Goal: Task Accomplishment & Management: Use online tool/utility

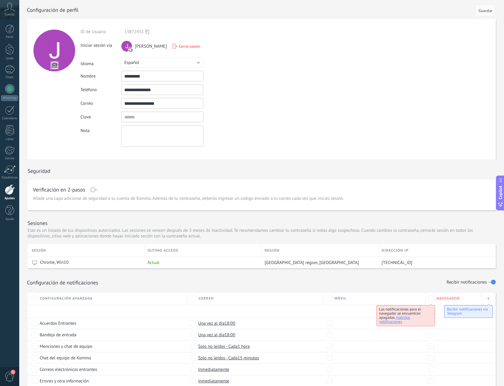
click at [261, 80] on div "Nombre *********" at bounding box center [176, 76] width 191 height 11
click at [400, 260] on span "[TECHNICAL_ID]" at bounding box center [397, 263] width 31 height 6
click at [400, 260] on div "[TECHNICAL_ID]" at bounding box center [435, 262] width 113 height 11
click at [400, 261] on span "[TECHNICAL_ID]" at bounding box center [397, 263] width 31 height 6
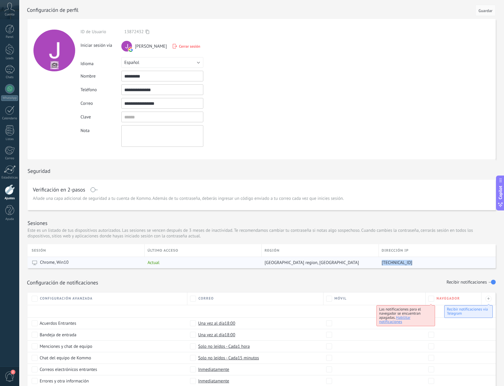
click at [400, 261] on span "[TECHNICAL_ID]" at bounding box center [397, 263] width 31 height 6
click at [360, 272] on div "Configuración de notificaciones Recibir notificaciones" at bounding box center [262, 280] width 469 height 24
click at [294, 263] on span "[GEOGRAPHIC_DATA] region, [GEOGRAPHIC_DATA]" at bounding box center [312, 263] width 94 height 6
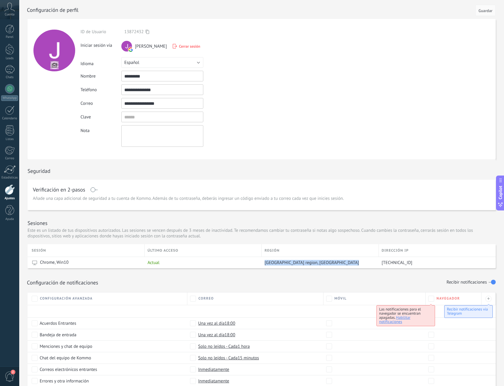
click at [12, 16] on span "Cuenta" at bounding box center [10, 15] width 10 height 4
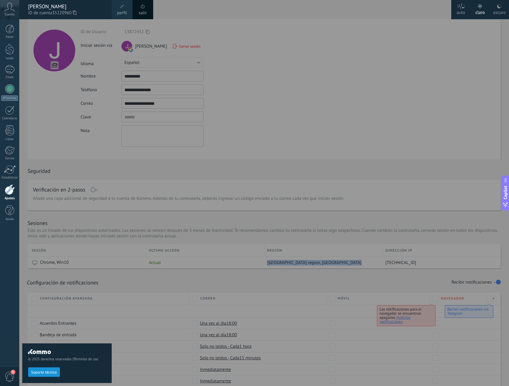
click at [273, 35] on div at bounding box center [273, 193] width 509 height 386
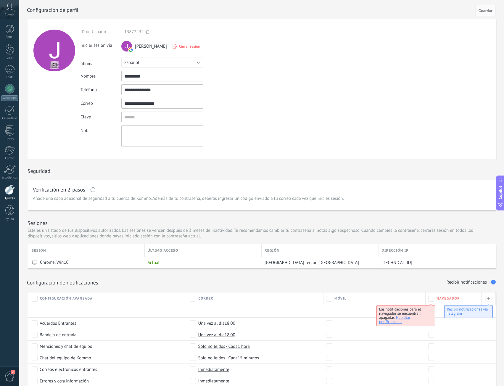
click at [239, 222] on div "Sesiones Este es un listado de tus dispositivos autorizados. Las sesiones se ve…" at bounding box center [262, 227] width 469 height 34
click at [141, 106] on input "**********" at bounding box center [162, 103] width 82 height 11
click at [11, 38] on div "Panel" at bounding box center [9, 37] width 17 height 4
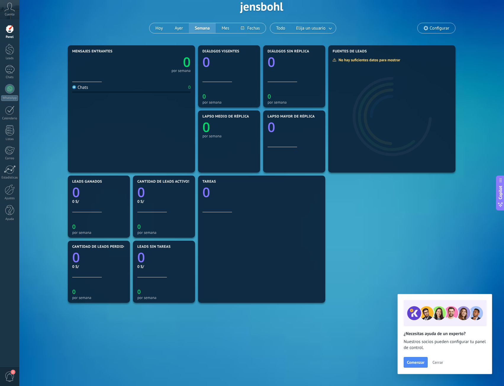
scroll to position [33, 0]
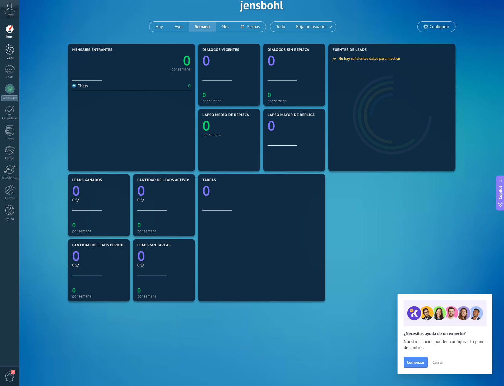
click at [9, 55] on link "Leads" at bounding box center [9, 52] width 19 height 17
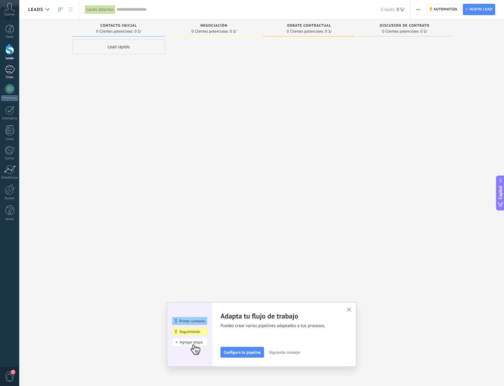
click at [8, 76] on div "Chats" at bounding box center [9, 78] width 17 height 4
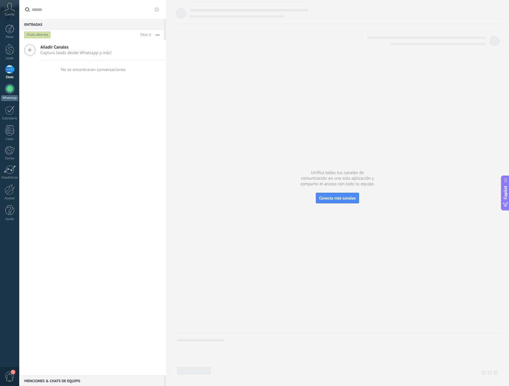
click at [7, 92] on div at bounding box center [9, 88] width 9 height 9
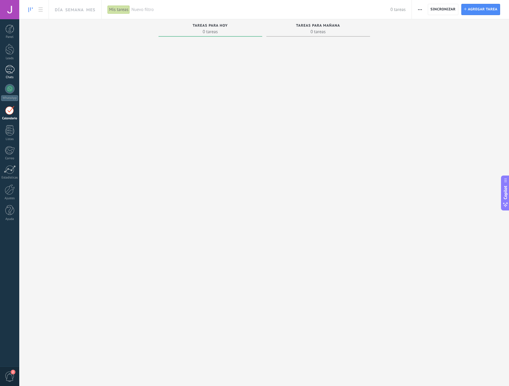
click at [8, 73] on div at bounding box center [9, 69] width 9 height 9
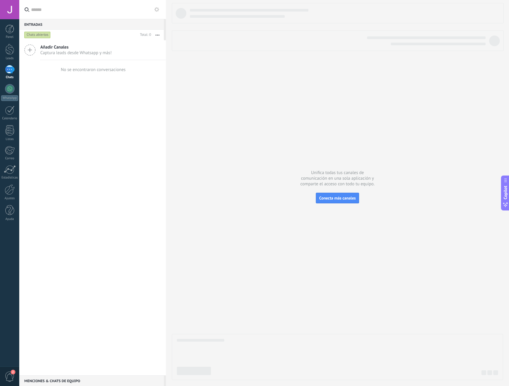
click at [7, 103] on div "Panel Leads Chats WhatsApp Clientes" at bounding box center [9, 126] width 19 height 203
click at [7, 98] on div "WhatsApp" at bounding box center [9, 98] width 17 height 6
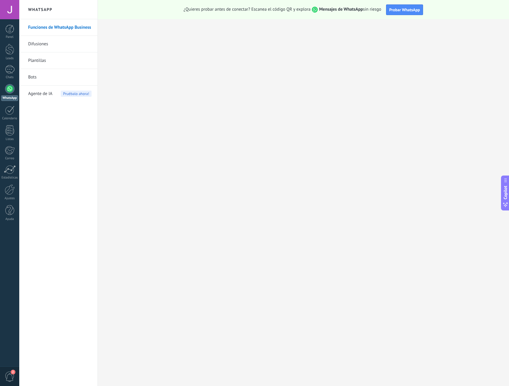
click at [41, 94] on span "Agente de IA" at bounding box center [40, 94] width 24 height 17
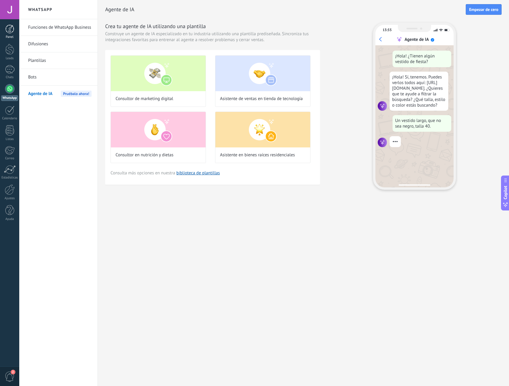
click at [9, 31] on div at bounding box center [9, 29] width 9 height 9
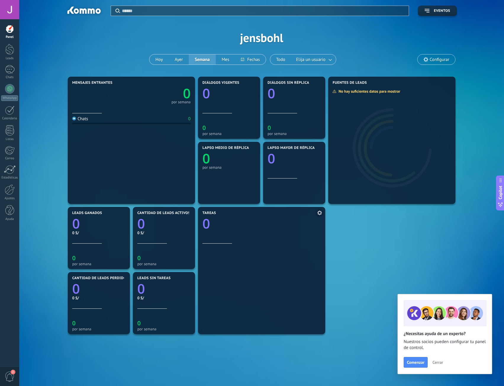
click at [228, 237] on div "Tareas 0" at bounding box center [262, 227] width 118 height 33
click at [168, 61] on button "Hoy" at bounding box center [159, 59] width 19 height 10
click at [175, 64] on button "Ayer" at bounding box center [179, 59] width 20 height 10
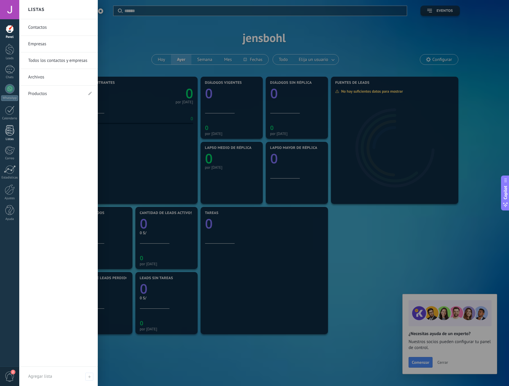
click at [11, 131] on div at bounding box center [9, 130] width 9 height 10
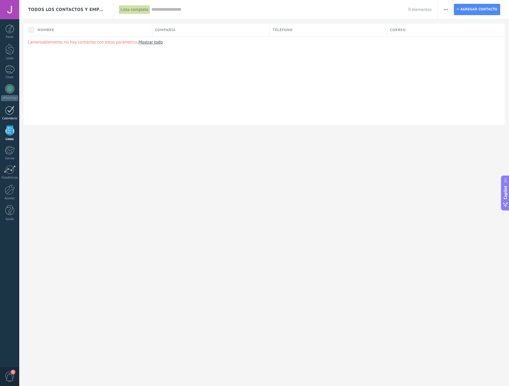
click at [11, 115] on div at bounding box center [9, 110] width 9 height 9
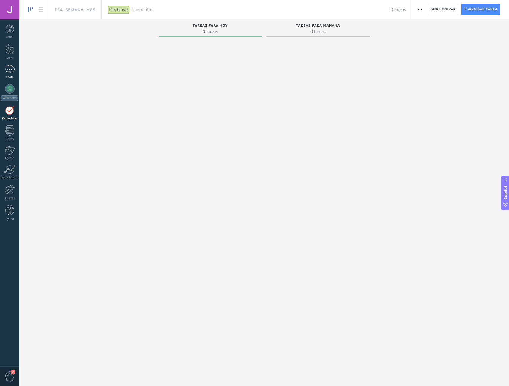
click at [14, 77] on div "Chats" at bounding box center [9, 78] width 17 height 4
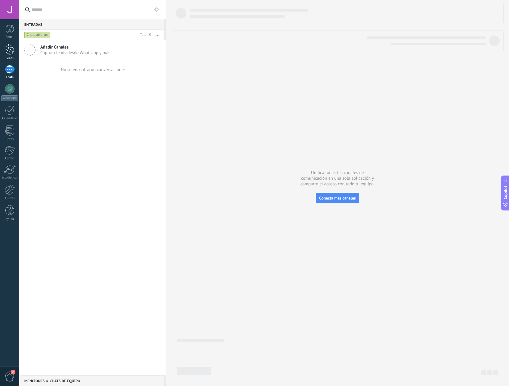
click at [8, 57] on div "Leads" at bounding box center [9, 59] width 17 height 4
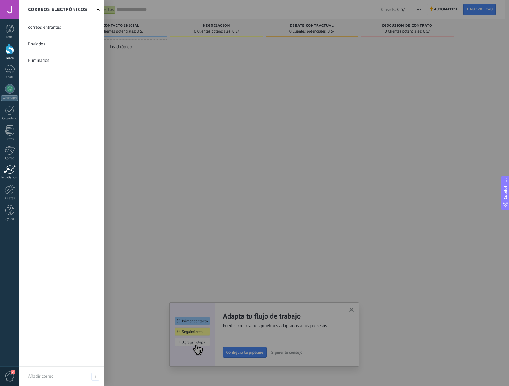
click at [7, 170] on div at bounding box center [10, 169] width 12 height 9
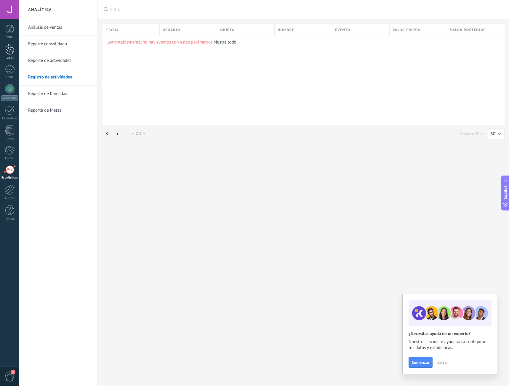
click at [15, 51] on link "Leads" at bounding box center [9, 52] width 19 height 17
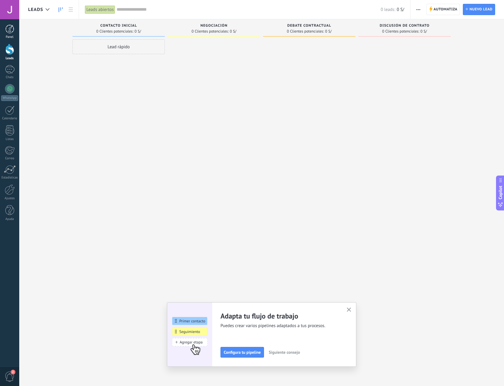
click at [6, 25] on div at bounding box center [9, 29] width 9 height 9
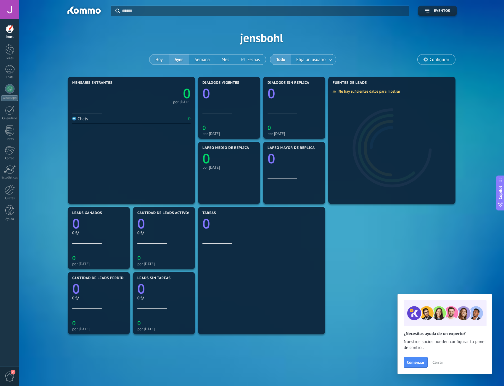
click at [159, 60] on button "Hoy" at bounding box center [159, 59] width 19 height 10
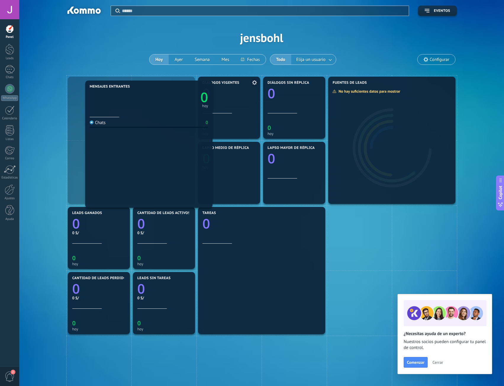
drag, startPoint x: 181, startPoint y: 97, endPoint x: 198, endPoint y: 101, distance: 17.9
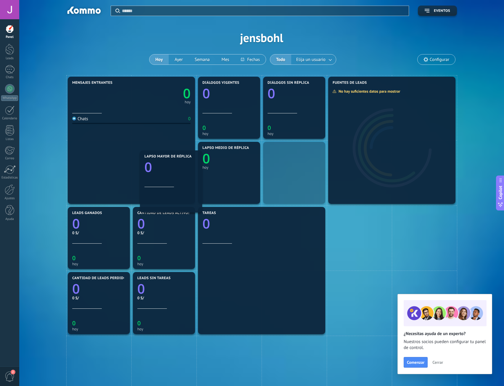
drag, startPoint x: 317, startPoint y: 199, endPoint x: 200, endPoint y: 200, distance: 116.4
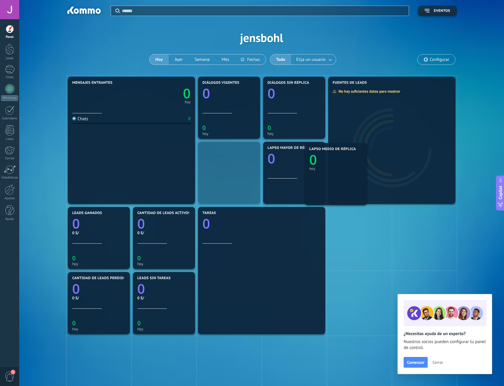
drag, startPoint x: 223, startPoint y: 191, endPoint x: 322, endPoint y: 192, distance: 98.9
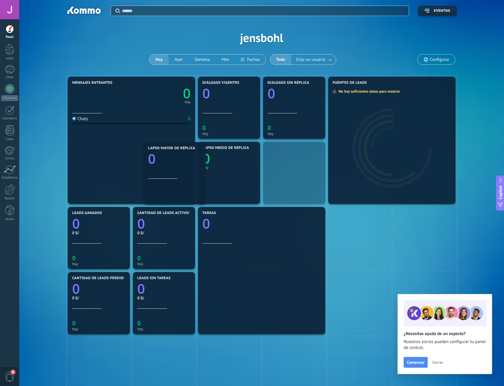
drag, startPoint x: 303, startPoint y: 188, endPoint x: 170, endPoint y: 188, distance: 133.3
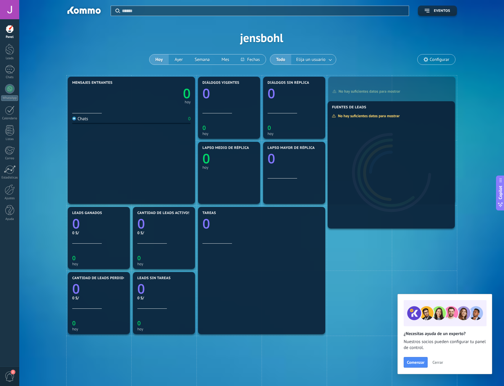
drag, startPoint x: 410, startPoint y: 118, endPoint x: 339, endPoint y: 157, distance: 80.7
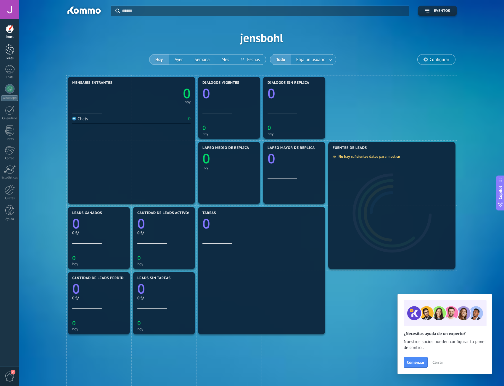
click at [9, 46] on div at bounding box center [9, 49] width 9 height 11
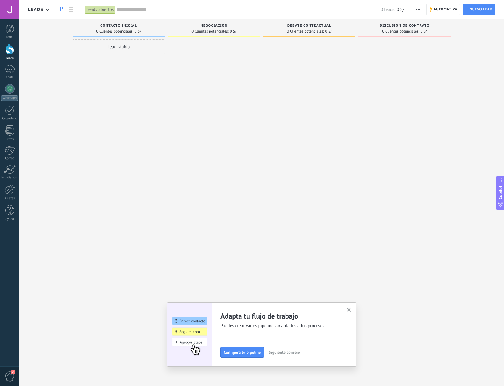
drag, startPoint x: 63, startPoint y: 34, endPoint x: 372, endPoint y: 50, distance: 309.6
click at [372, 50] on div "Leads Entrantes Solicitudes: 0 0 0 0 0 0 0 0 0 Contacto inicial 0 Clientes pote…" at bounding box center [266, 183] width 476 height 329
click at [12, 72] on div at bounding box center [9, 69] width 9 height 9
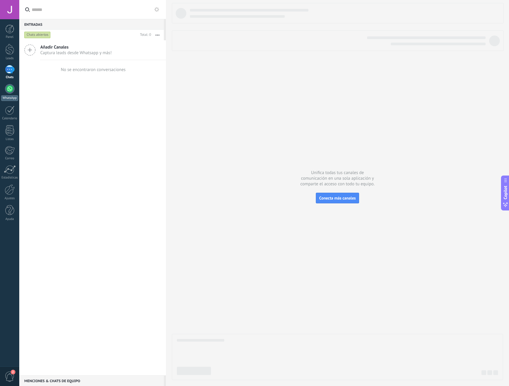
click at [5, 95] on link "WhatsApp" at bounding box center [9, 92] width 19 height 17
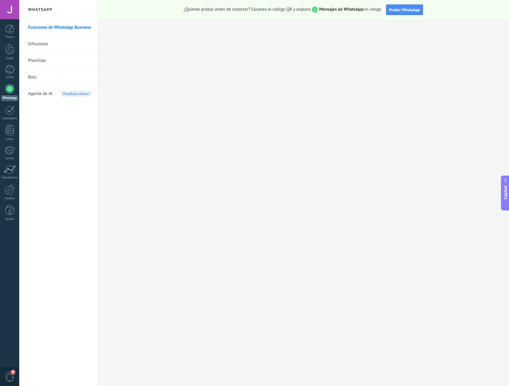
click at [51, 54] on link "Plantillas" at bounding box center [59, 60] width 63 height 17
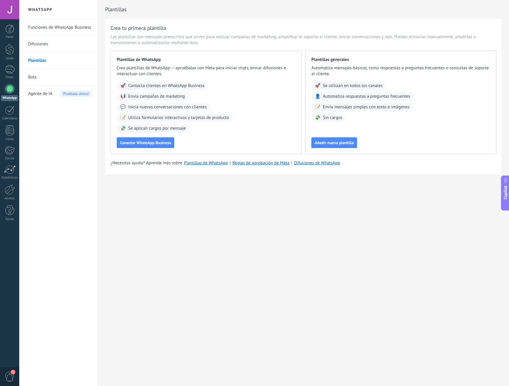
click at [78, 72] on link "Bots" at bounding box center [59, 77] width 63 height 17
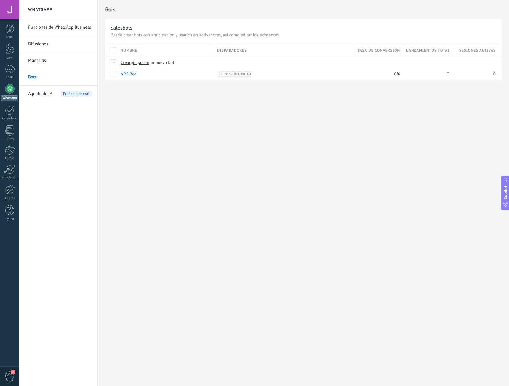
click at [73, 57] on link "Plantillas" at bounding box center [59, 60] width 63 height 17
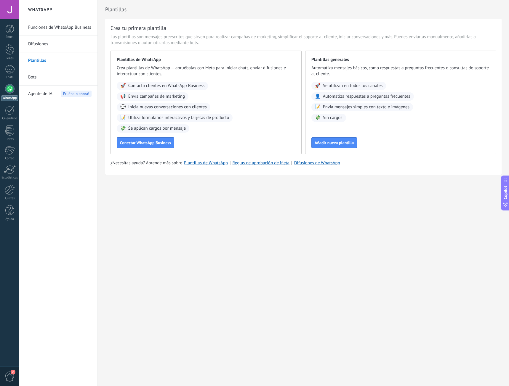
click at [72, 48] on link "Difusiones" at bounding box center [59, 44] width 63 height 17
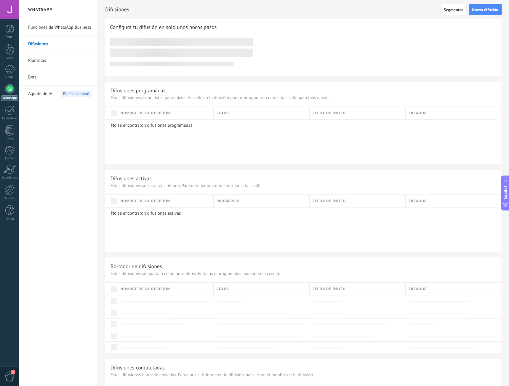
click at [72, 24] on link "Funciones de WhatsApp Business" at bounding box center [59, 27] width 63 height 17
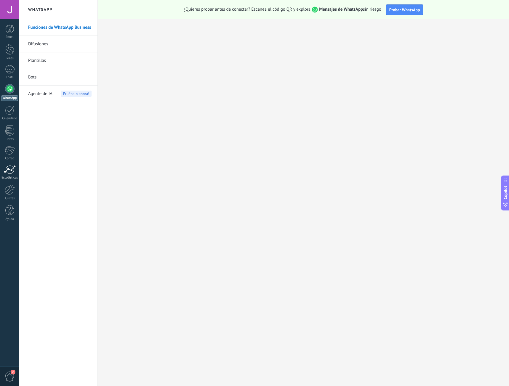
click at [8, 169] on div at bounding box center [10, 169] width 12 height 9
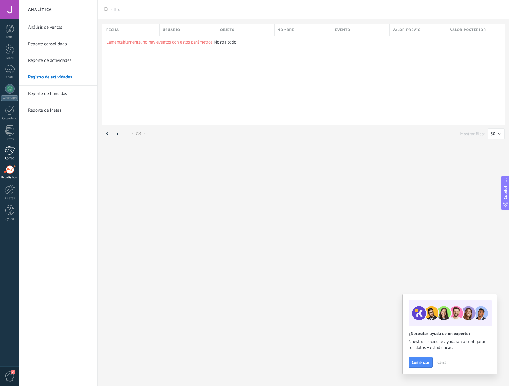
click at [12, 147] on div at bounding box center [10, 150] width 10 height 9
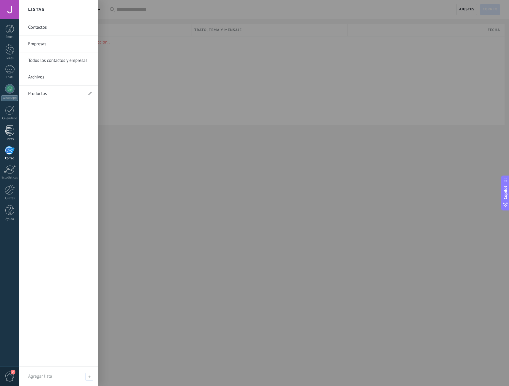
click at [8, 135] on div at bounding box center [9, 130] width 9 height 10
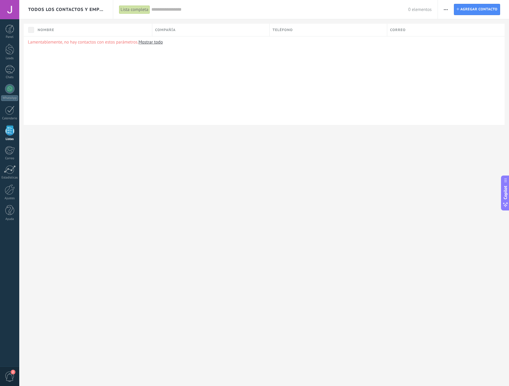
click at [12, 122] on div "Panel Leads Chats WhatsApp Clientes" at bounding box center [9, 126] width 19 height 203
click at [11, 119] on div "Calendario" at bounding box center [9, 119] width 17 height 4
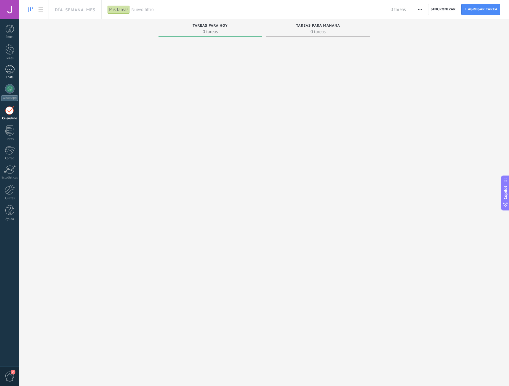
click at [10, 76] on div "Chats" at bounding box center [9, 78] width 17 height 4
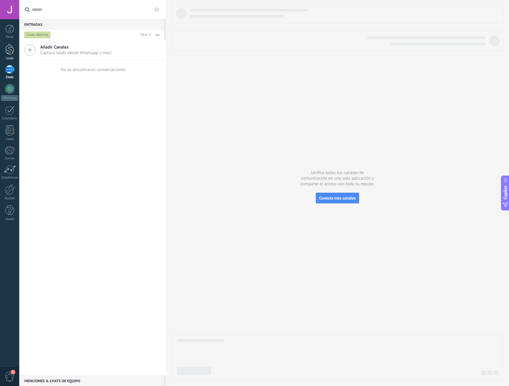
click at [11, 57] on div "Leads" at bounding box center [9, 59] width 17 height 4
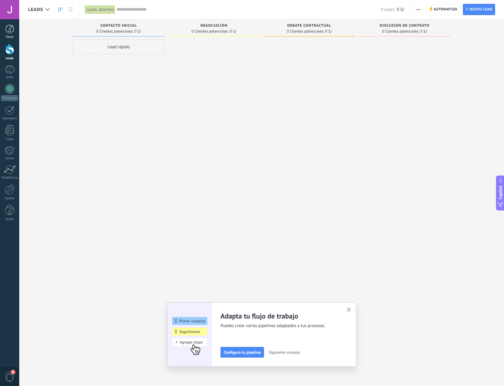
click at [6, 28] on div at bounding box center [9, 29] width 9 height 9
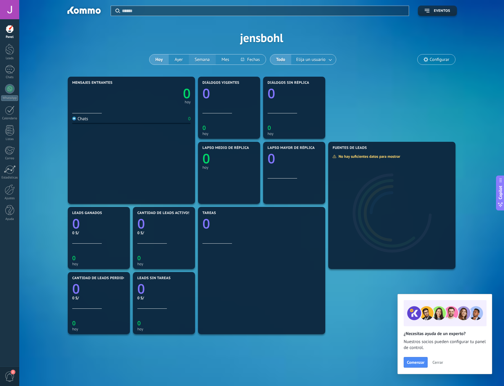
click at [190, 60] on button "Semana" at bounding box center [202, 59] width 27 height 10
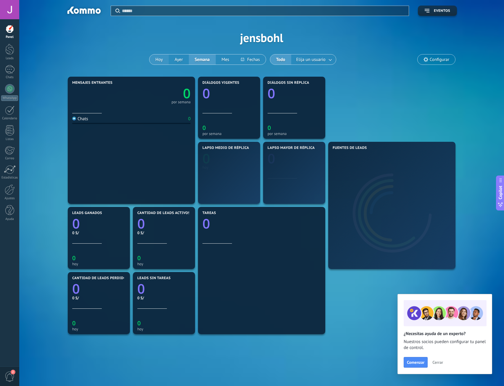
click at [164, 59] on button "Hoy" at bounding box center [159, 59] width 19 height 10
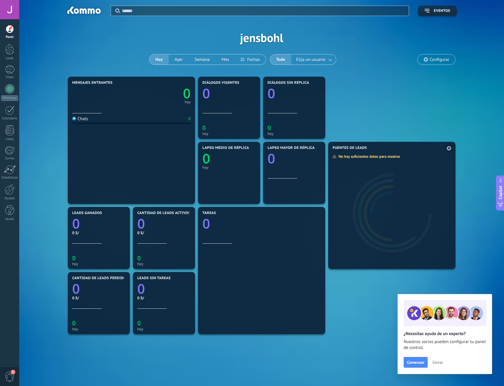
click at [350, 158] on div "No hay suficientes datos para mostrar" at bounding box center [369, 156] width 72 height 5
click at [12, 95] on div "WhatsApp" at bounding box center [9, 98] width 17 height 6
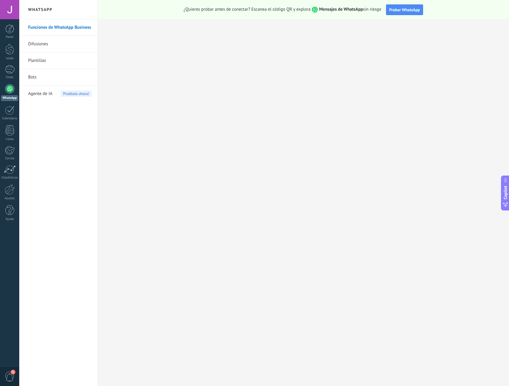
click at [6, 92] on link "WhatsApp" at bounding box center [9, 92] width 19 height 17
click at [11, 90] on div at bounding box center [9, 88] width 9 height 9
click at [13, 73] on div at bounding box center [9, 69] width 9 height 9
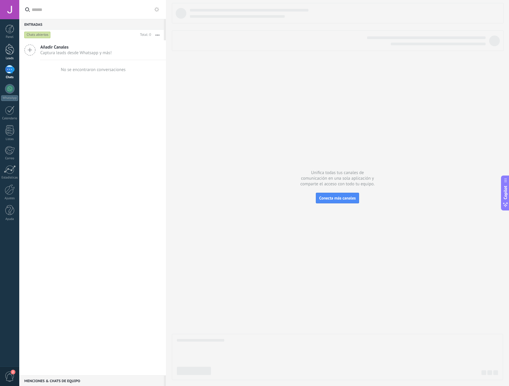
click at [11, 59] on div "Leads" at bounding box center [9, 59] width 17 height 4
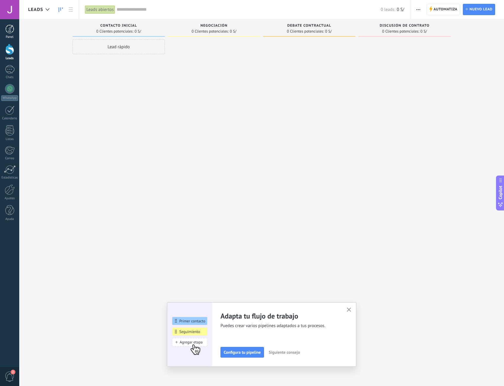
click at [19, 30] on body ".abccls-1,.abccls-2{fill-rule:evenodd}.abccls-2{fill:#fff} .abfcls-1{fill:none}…" at bounding box center [252, 193] width 504 height 386
click at [9, 31] on div at bounding box center [9, 29] width 9 height 9
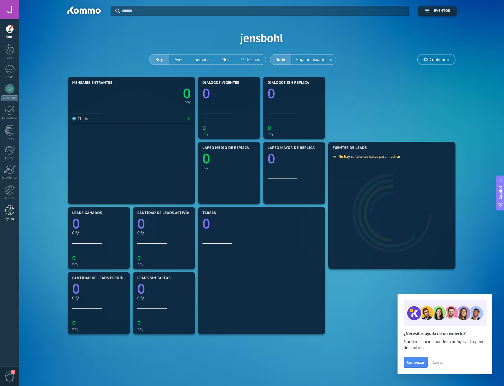
click at [5, 215] on div at bounding box center [9, 210] width 9 height 10
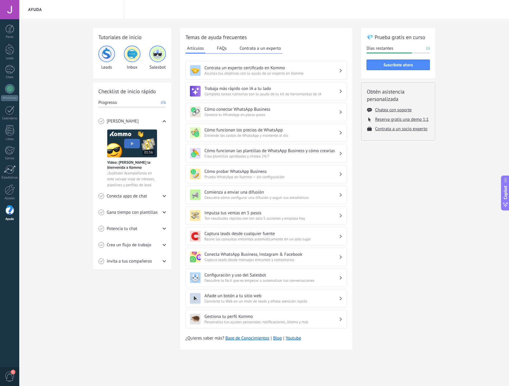
click at [216, 46] on button "FAQs" at bounding box center [221, 48] width 13 height 9
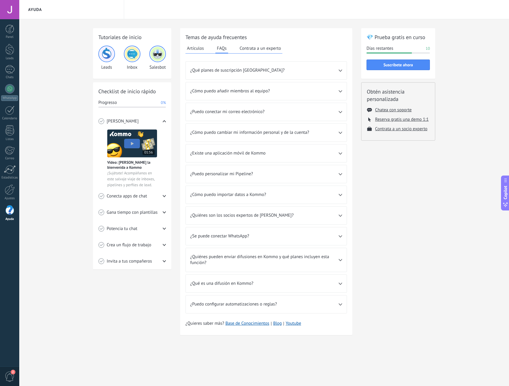
click at [256, 52] on button "Contrata a un experto" at bounding box center [260, 48] width 44 height 9
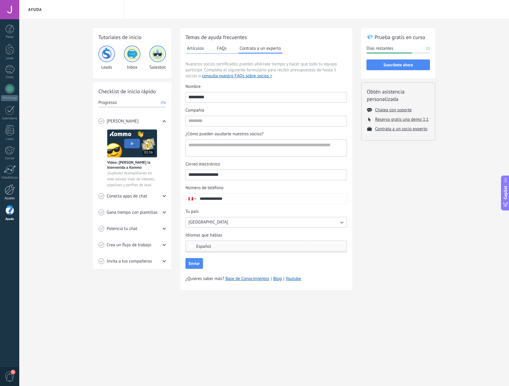
click at [11, 198] on div "Ajustes" at bounding box center [9, 199] width 17 height 4
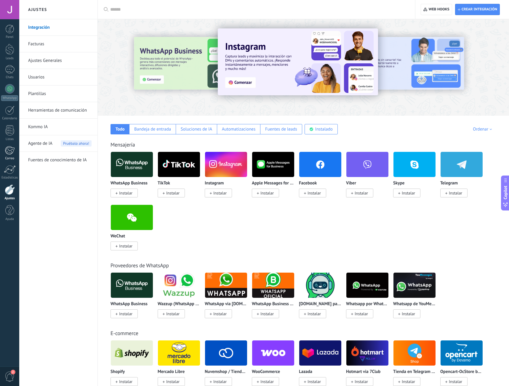
click at [7, 155] on link "Correo" at bounding box center [9, 153] width 19 height 15
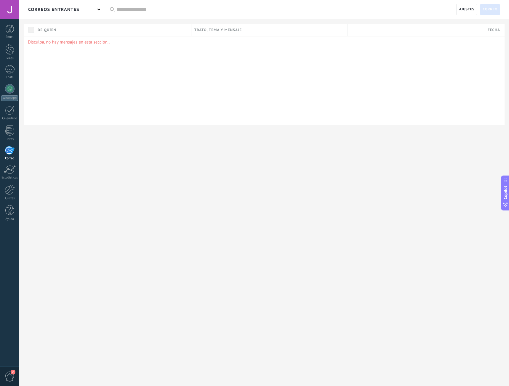
drag, startPoint x: 61, startPoint y: 39, endPoint x: 131, endPoint y: 35, distance: 70.1
click at [131, 35] on div "De quien Trato, tema y mensaje Fecha Disculpa, no hay mensajes en esta sección.." at bounding box center [264, 74] width 490 height 101
click at [7, 72] on div at bounding box center [9, 69] width 9 height 9
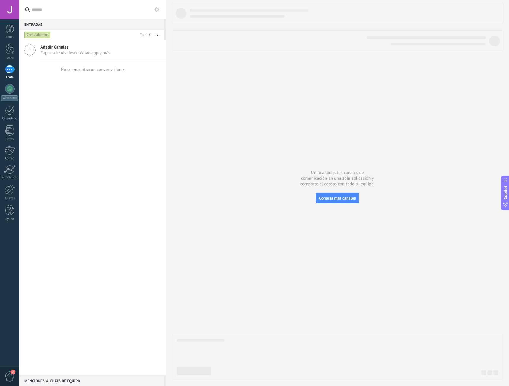
click at [155, 10] on use at bounding box center [156, 9] width 5 height 5
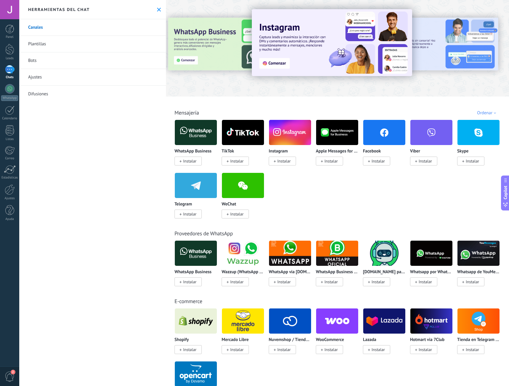
click at [41, 45] on link "Plantillas" at bounding box center [92, 44] width 147 height 17
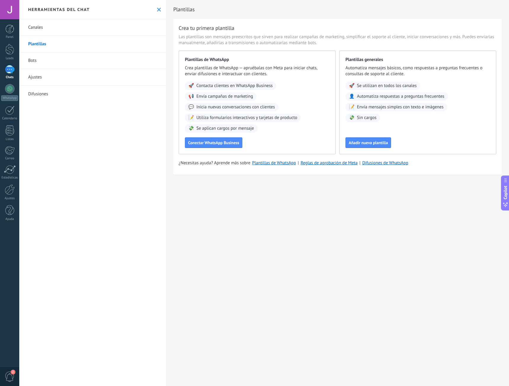
click at [37, 65] on link "Bots" at bounding box center [92, 60] width 147 height 17
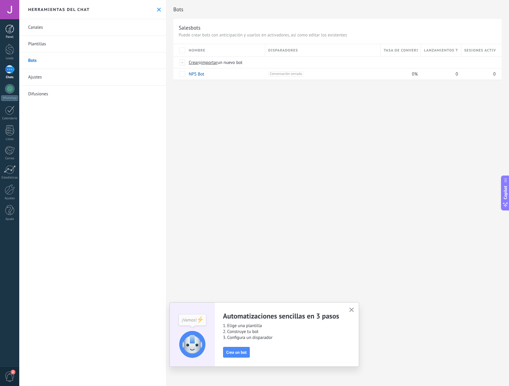
click at [12, 35] on div "Panel" at bounding box center [9, 37] width 17 height 4
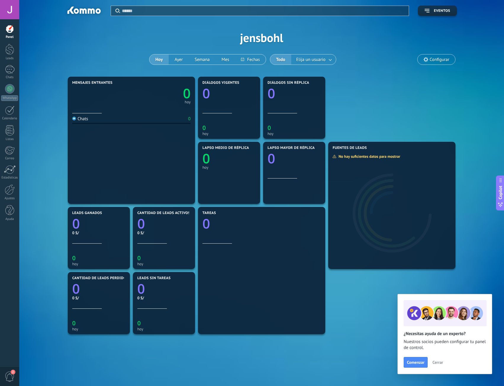
click at [442, 62] on span "Configurar" at bounding box center [440, 59] width 20 height 5
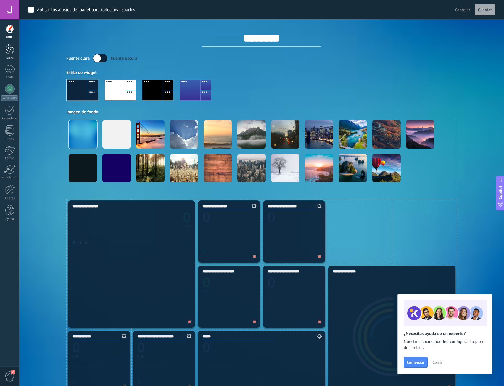
click at [8, 53] on div at bounding box center [9, 49] width 9 height 11
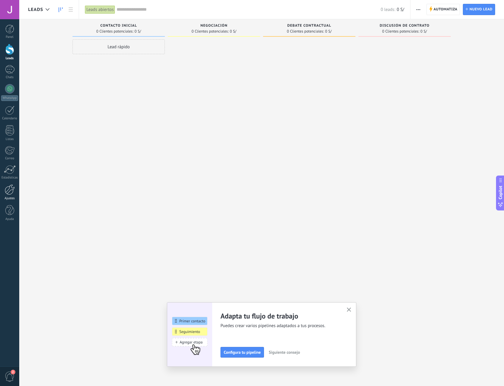
click at [8, 191] on div at bounding box center [10, 190] width 10 height 10
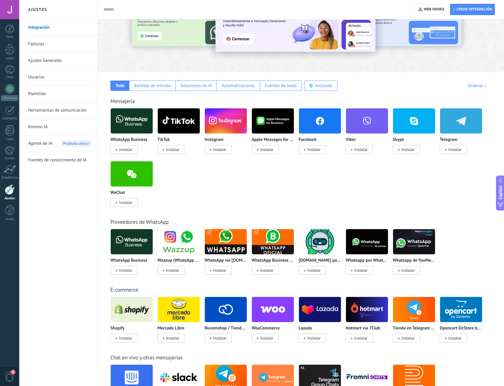
scroll to position [118, 0]
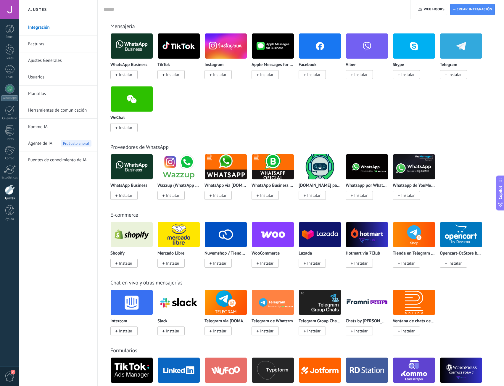
click at [121, 175] on img at bounding box center [132, 167] width 42 height 29
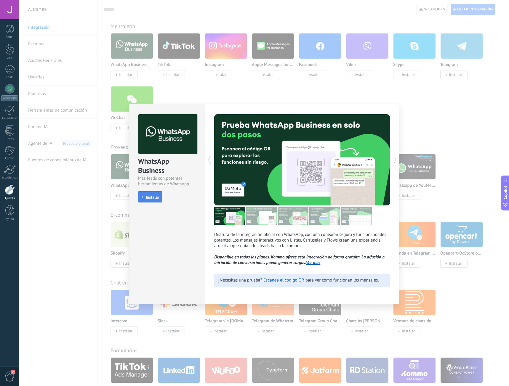
click at [156, 196] on span "Instalar" at bounding box center [152, 197] width 13 height 4
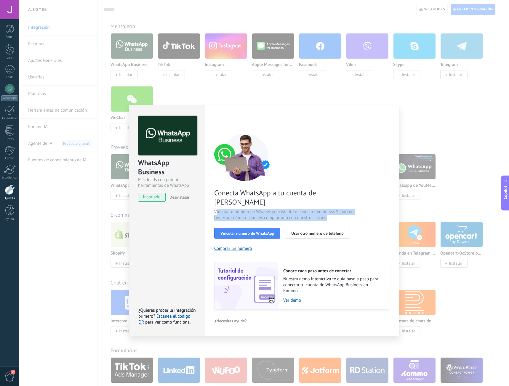
drag, startPoint x: 216, startPoint y: 204, endPoint x: 296, endPoint y: 213, distance: 80.4
click at [344, 211] on div "Conecta WhatsApp a tu cuenta de Kommo Vincula tu número de WhatsApp existente o…" at bounding box center [302, 222] width 176 height 176
click at [248, 211] on div "Conecta WhatsApp a tu cuenta de Kommo Vincula tu número de WhatsApp existente o…" at bounding box center [302, 222] width 176 height 176
click at [256, 231] on span "Vincular número de WhatsApp" at bounding box center [247, 233] width 54 height 4
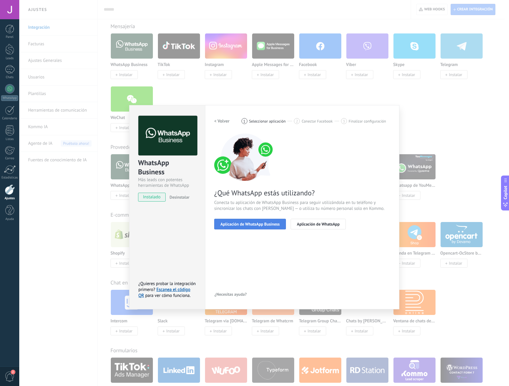
click at [256, 227] on button "Aplicación de WhatsApp Business" at bounding box center [250, 224] width 72 height 11
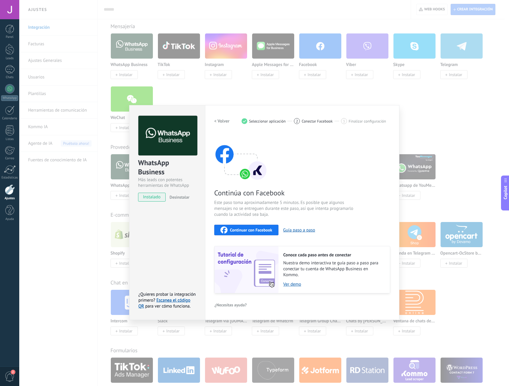
click at [437, 193] on div "WhatsApp Business Más leads con potentes herramientas de WhatsApp instalado Des…" at bounding box center [264, 193] width 490 height 386
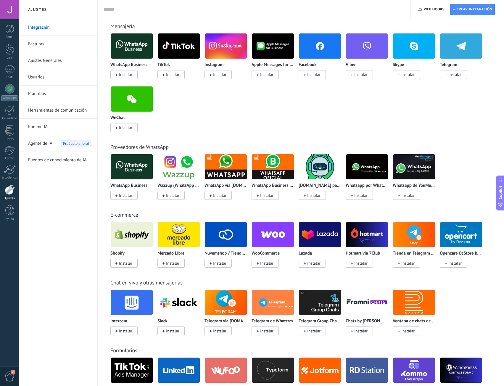
click at [187, 120] on div "WhatsApp Business Instalar TikTok Instalar Instagram Instalar Apple Messages fo…" at bounding box center [303, 86] width 387 height 106
click at [120, 198] on span "Instalar" at bounding box center [125, 195] width 13 height 5
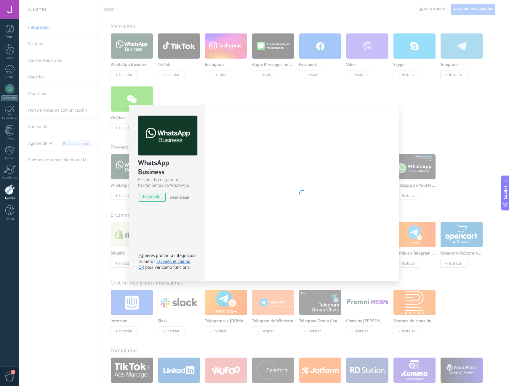
click at [116, 198] on div "WhatsApp Business Más leads con potentes herramientas de WhatsApp instalado Des…" at bounding box center [264, 193] width 490 height 386
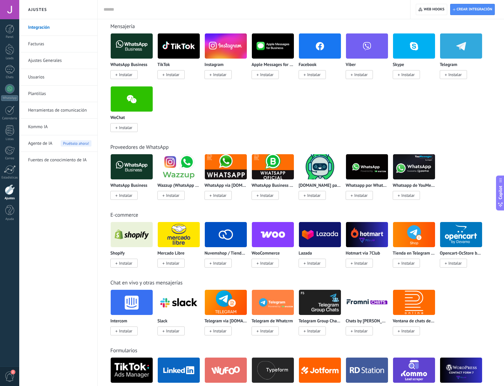
click at [131, 198] on span "Instalar" at bounding box center [123, 195] width 27 height 9
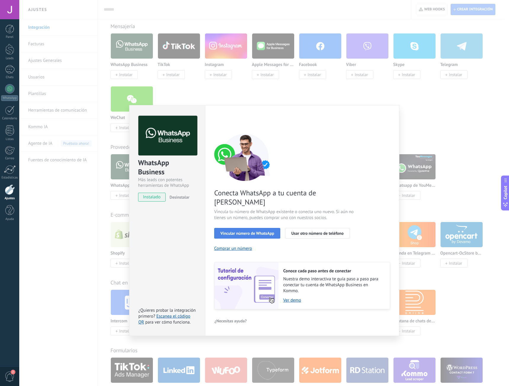
click at [238, 231] on span "Vincular número de WhatsApp" at bounding box center [247, 233] width 54 height 4
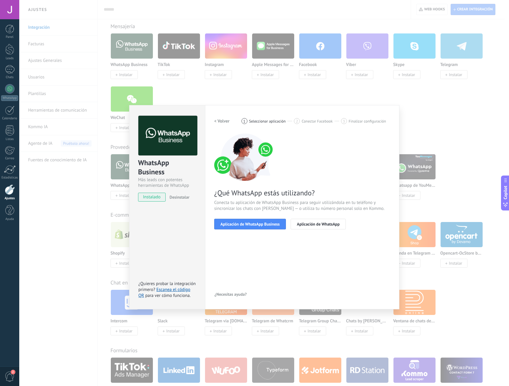
click at [238, 224] on span "Aplicación de WhatsApp Business" at bounding box center [249, 224] width 59 height 4
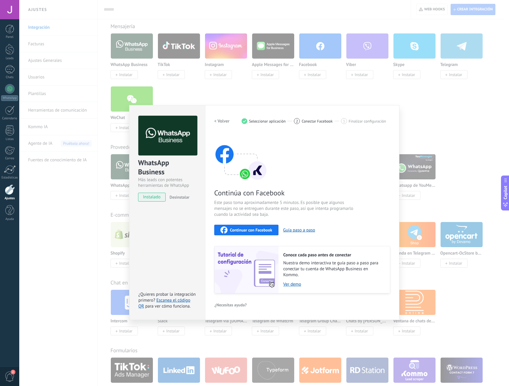
click at [382, 91] on div "WhatsApp Business Más leads con potentes herramientas de WhatsApp instalado Des…" at bounding box center [264, 193] width 490 height 386
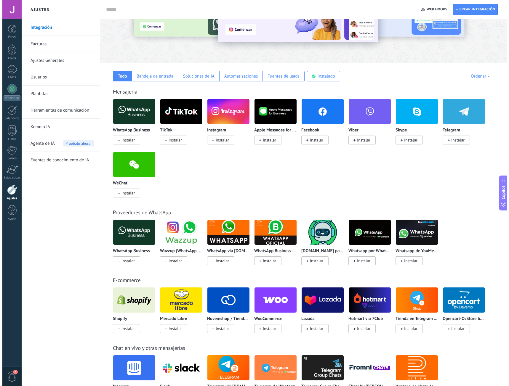
scroll to position [0, 0]
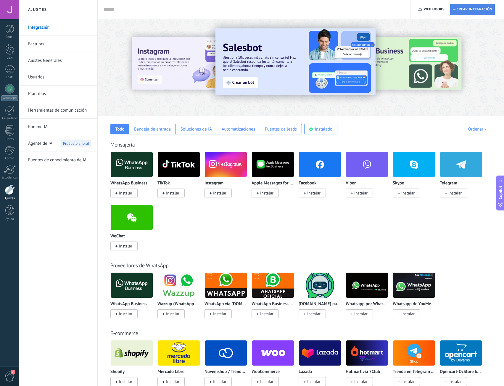
click at [473, 12] on span "Crear integración" at bounding box center [472, 9] width 39 height 11
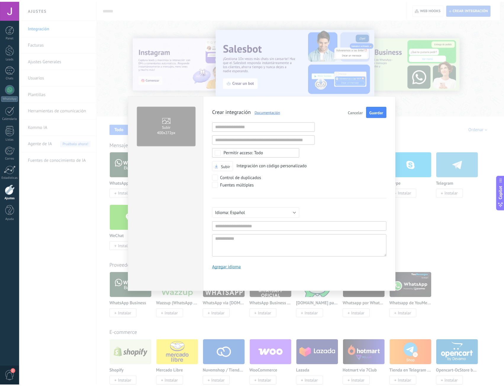
scroll to position [6, 0]
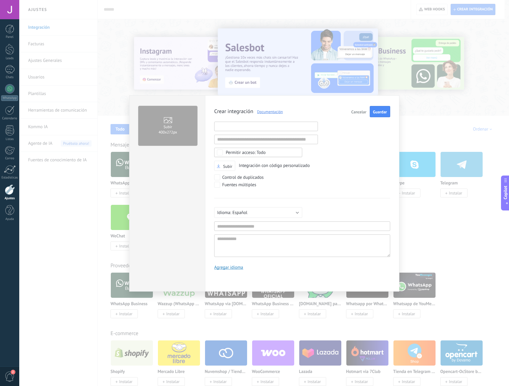
click at [248, 123] on input "text" at bounding box center [266, 126] width 104 height 9
click at [178, 128] on label "Subir 400х272px" at bounding box center [167, 126] width 59 height 40
click at [0, 0] on input "Subir 400х272px" at bounding box center [0, 0] width 0 height 0
click at [358, 112] on span "Cancelar" at bounding box center [358, 112] width 15 height 4
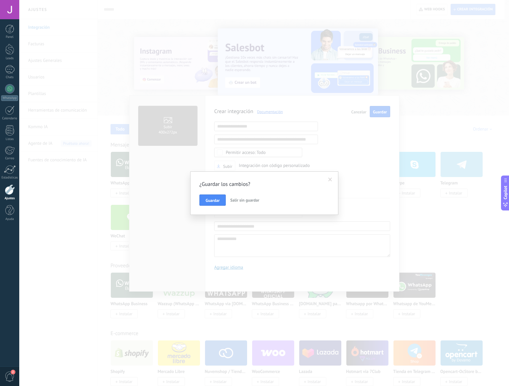
click at [232, 201] on span "Salir sin guardar" at bounding box center [244, 200] width 29 height 5
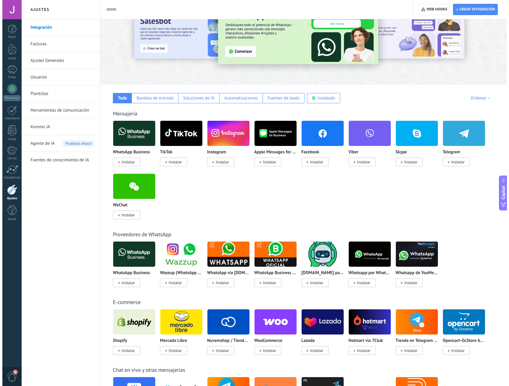
scroll to position [0, 0]
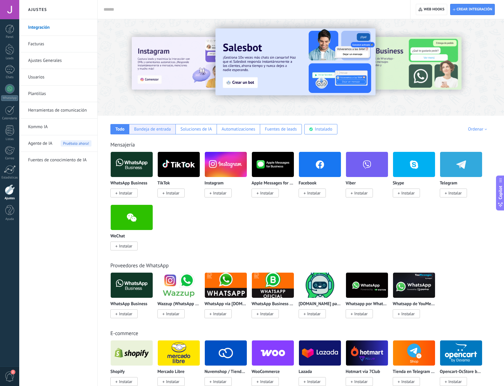
click at [151, 130] on div "Bandeja de entrada" at bounding box center [152, 129] width 37 height 6
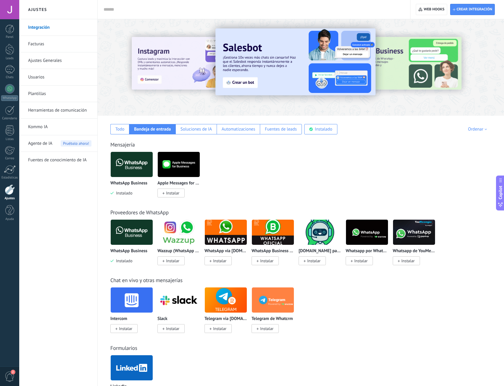
click at [127, 192] on span "Instalado" at bounding box center [123, 192] width 19 height 5
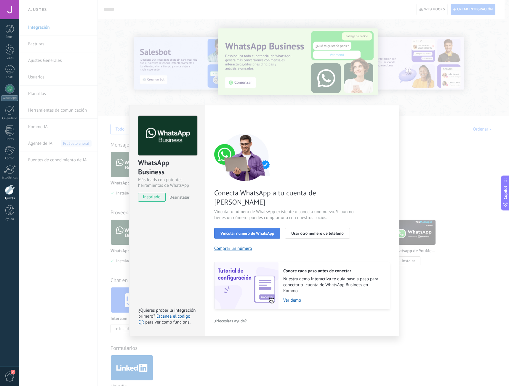
click at [259, 231] on span "Vincular número de WhatsApp" at bounding box center [247, 233] width 54 height 4
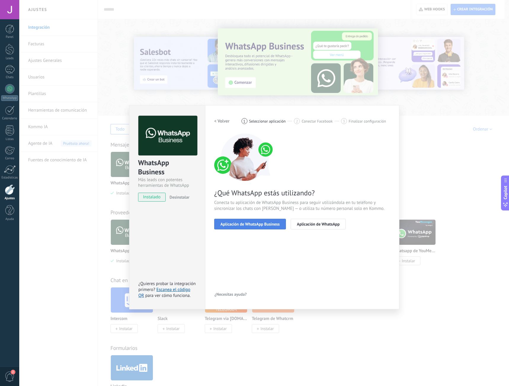
click at [249, 227] on button "Aplicación de WhatsApp Business" at bounding box center [250, 224] width 72 height 11
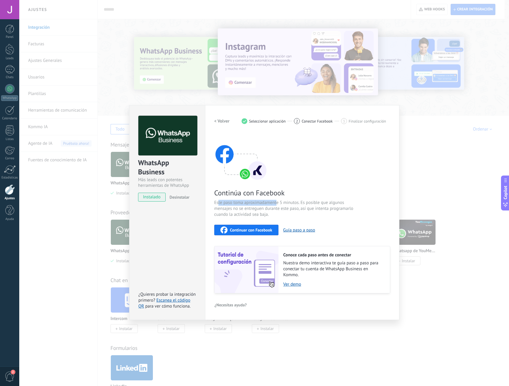
drag, startPoint x: 218, startPoint y: 202, endPoint x: 276, endPoint y: 201, distance: 58.4
click at [276, 201] on span "Este paso toma aproximadamente 5 minutos. Es posible que algunos mensajes no se…" at bounding box center [284, 209] width 141 height 18
click at [243, 205] on span "Este paso toma aproximadamente 5 minutos. Es posible que algunos mensajes no se…" at bounding box center [284, 209] width 141 height 18
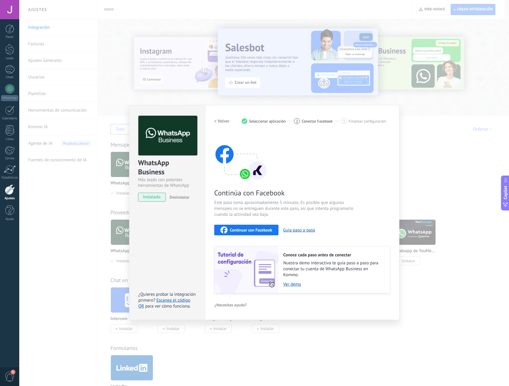
click at [235, 232] on span "Continuar con Facebook" at bounding box center [251, 230] width 42 height 4
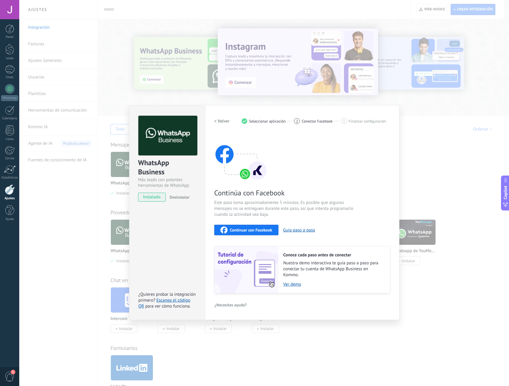
click at [257, 231] on span "Continuar con Facebook" at bounding box center [251, 230] width 42 height 4
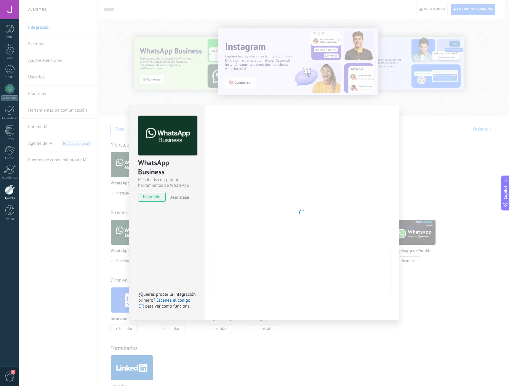
click at [373, 92] on div "WhatsApp Business Más leads con potentes herramientas de WhatsApp instalado Des…" at bounding box center [264, 193] width 490 height 386
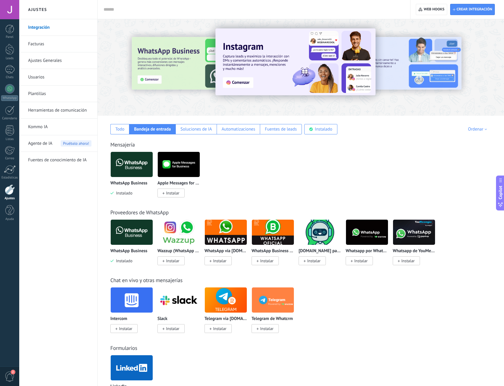
click at [171, 260] on span "Instalar" at bounding box center [172, 260] width 13 height 5
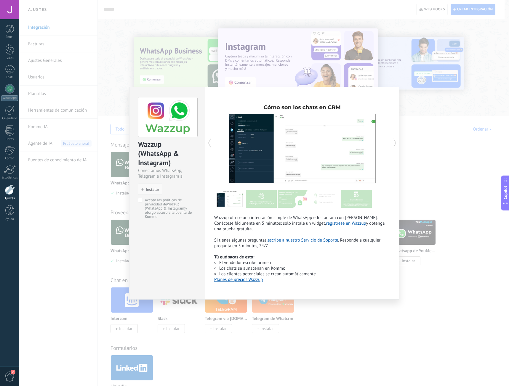
click at [155, 190] on span "Instalar" at bounding box center [152, 189] width 13 height 4
click at [295, 110] on div at bounding box center [258, 142] width 88 height 91
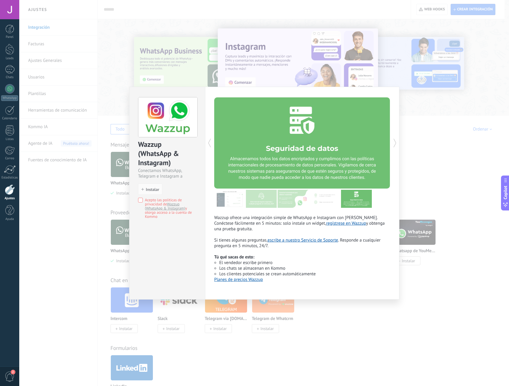
click at [280, 204] on img at bounding box center [293, 199] width 31 height 18
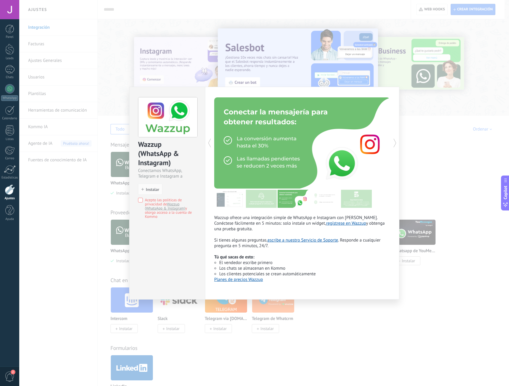
click at [351, 193] on img at bounding box center [356, 199] width 31 height 18
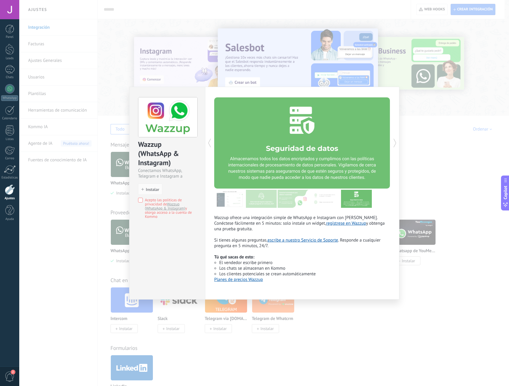
click at [443, 139] on div "Wazzup (WhatsApp & Instagram) Conectamos WhatsApp, Telegram e Instagram a Kommo…" at bounding box center [264, 193] width 490 height 386
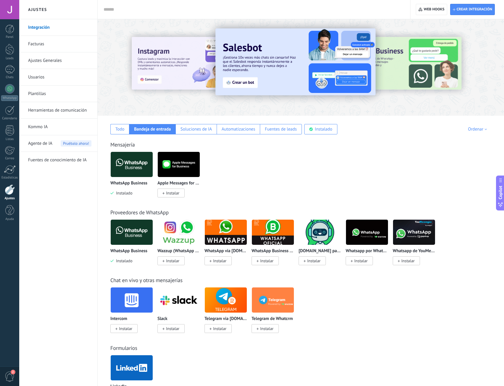
click at [170, 265] on span "Instalar" at bounding box center [171, 260] width 27 height 9
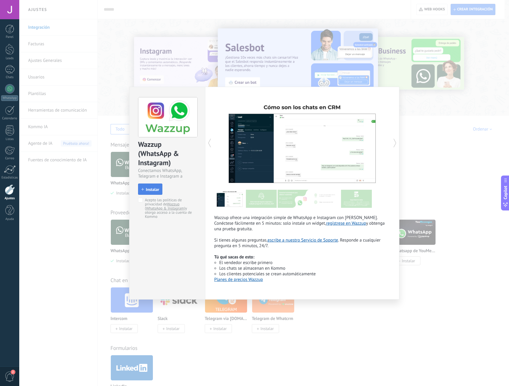
click at [151, 191] on span "Instalar" at bounding box center [152, 189] width 13 height 4
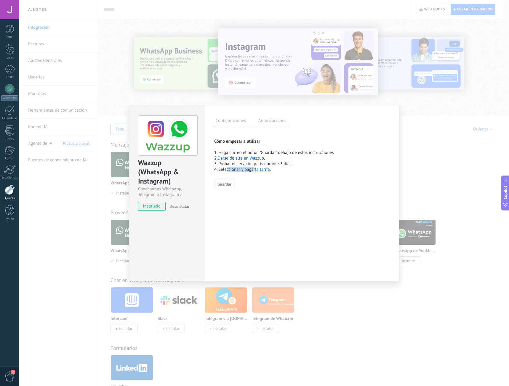
drag, startPoint x: 226, startPoint y: 170, endPoint x: 231, endPoint y: 182, distance: 12.9
click at [252, 171] on p "Cómo empezar a utilizar 1. Haga clic en el botón "Guardar" debajo de estas inst…" at bounding box center [302, 152] width 176 height 39
click at [358, 338] on div "Wazzup (WhatsApp & Instagram) Conectamos WhatsApp, Telegram e Instagram a Kommo…" at bounding box center [264, 193] width 490 height 386
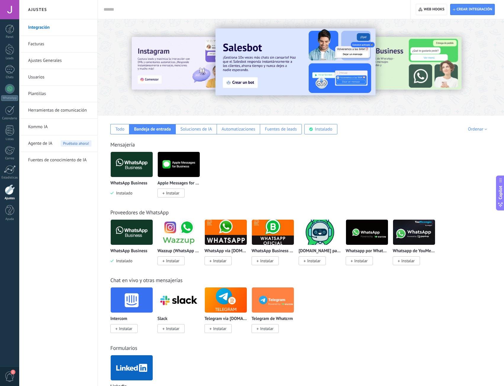
click at [230, 238] on img at bounding box center [226, 232] width 42 height 29
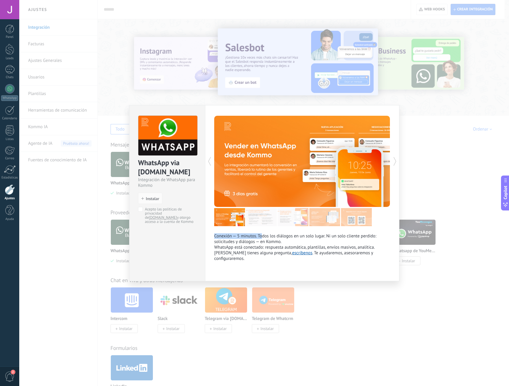
drag, startPoint x: 215, startPoint y: 235, endPoint x: 262, endPoint y: 235, distance: 46.5
click at [262, 235] on p "Conexión — 5 minutos. Todos los diálogos en un solo lugar. Ni un solo cliente p…" at bounding box center [302, 238] width 176 height 11
click at [279, 238] on p "Conexión — 5 minutos. Todos los diálogos en un solo lugar. Ni un solo cliente p…" at bounding box center [302, 238] width 176 height 11
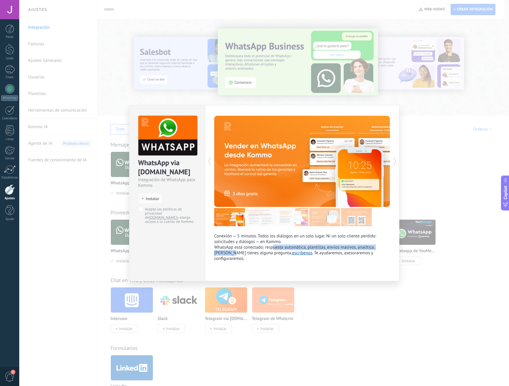
drag, startPoint x: 231, startPoint y: 251, endPoint x: 274, endPoint y: 247, distance: 43.1
click at [274, 247] on div "Conexión — 5 minutos. Todos los diálogos en un solo lugar. Ni un solo cliente p…" at bounding box center [302, 247] width 176 height 28
click at [271, 247] on p "WhatsApp está conectado: respuesta automática, plantillas, envíos masivos, anal…" at bounding box center [302, 248] width 176 height 6
click at [147, 203] on button "Instalar" at bounding box center [150, 198] width 24 height 11
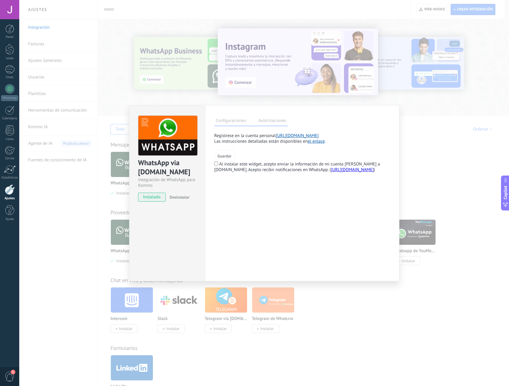
click at [156, 198] on span "instalado" at bounding box center [151, 197] width 27 height 9
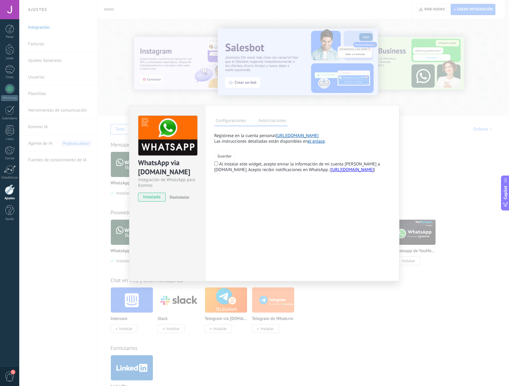
click at [470, 275] on div "WhatsApp via Radist.Online Integración de WhatsApp para Kommo instalado Desinst…" at bounding box center [264, 193] width 490 height 386
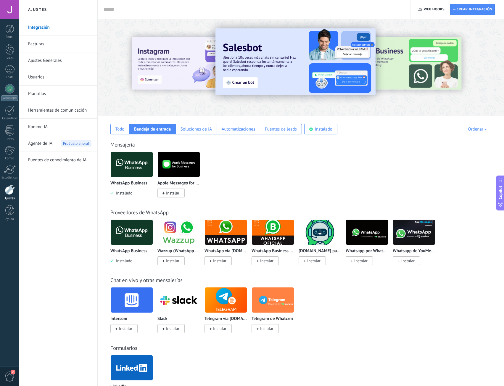
click at [133, 171] on img at bounding box center [132, 164] width 42 height 29
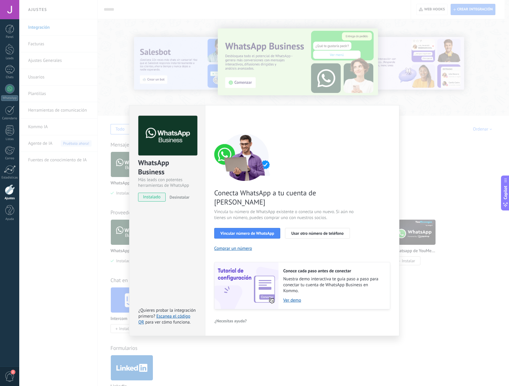
click at [275, 81] on div "WhatsApp Business Más leads con potentes herramientas de WhatsApp instalado Des…" at bounding box center [264, 193] width 490 height 386
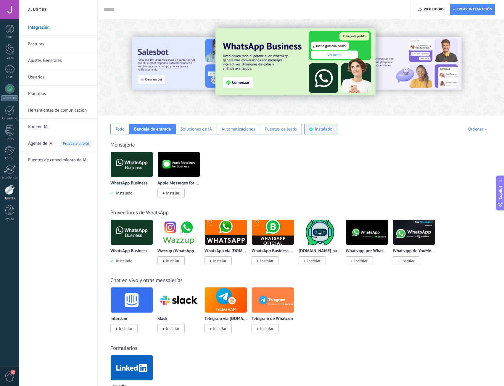
drag, startPoint x: 140, startPoint y: 1, endPoint x: 325, endPoint y: 129, distance: 224.4
click at [325, 129] on div "Instalado" at bounding box center [323, 129] width 17 height 6
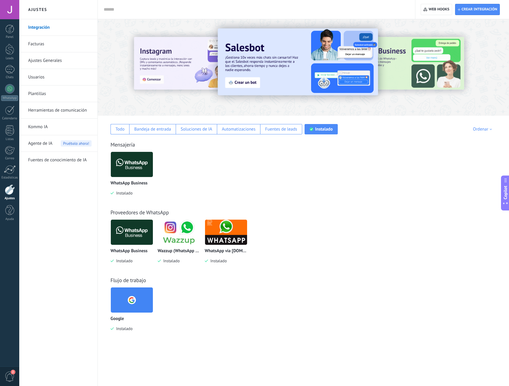
click at [130, 167] on img at bounding box center [132, 164] width 42 height 29
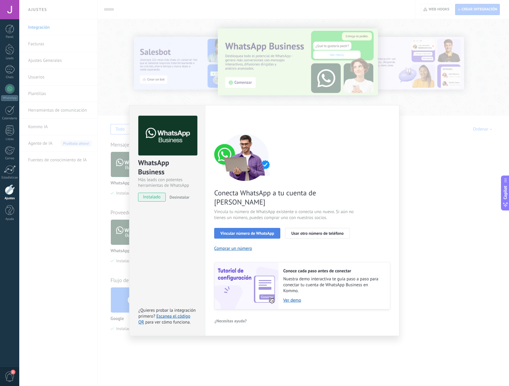
click at [265, 231] on span "Vincular número de WhatsApp" at bounding box center [247, 233] width 54 height 4
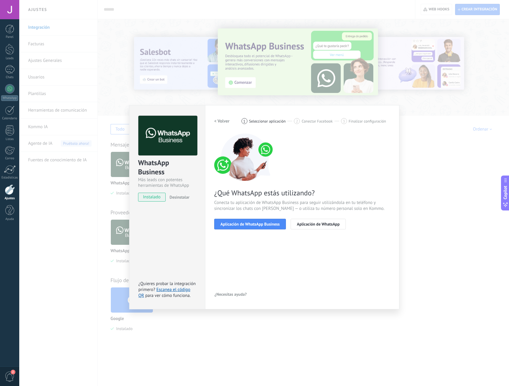
click at [265, 222] on span "Aplicación de WhatsApp Business" at bounding box center [249, 224] width 59 height 4
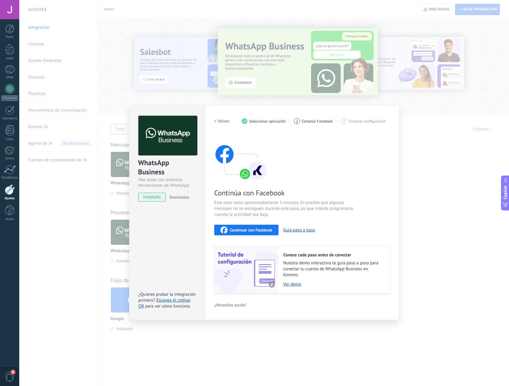
click at [262, 227] on div "Continuar con Facebook" at bounding box center [246, 230] width 52 height 7
